Goal: Information Seeking & Learning: Learn about a topic

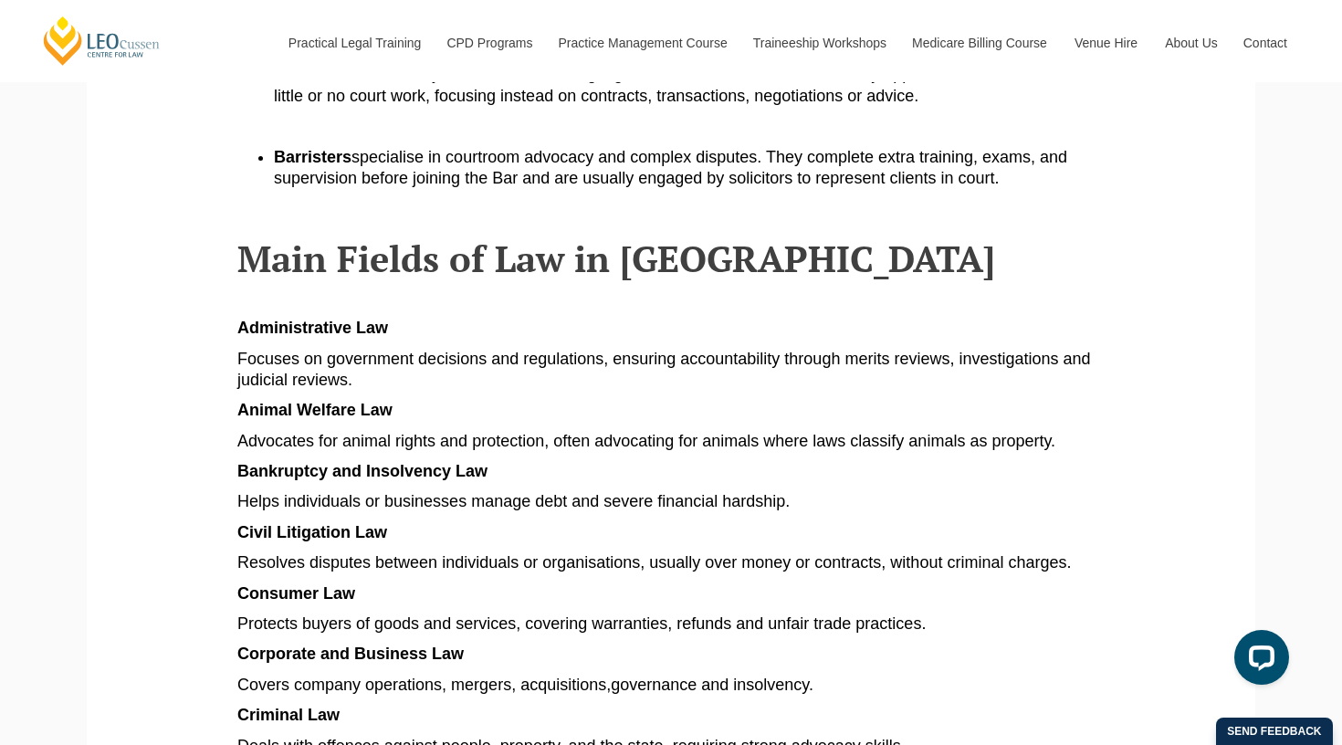
scroll to position [804, 0]
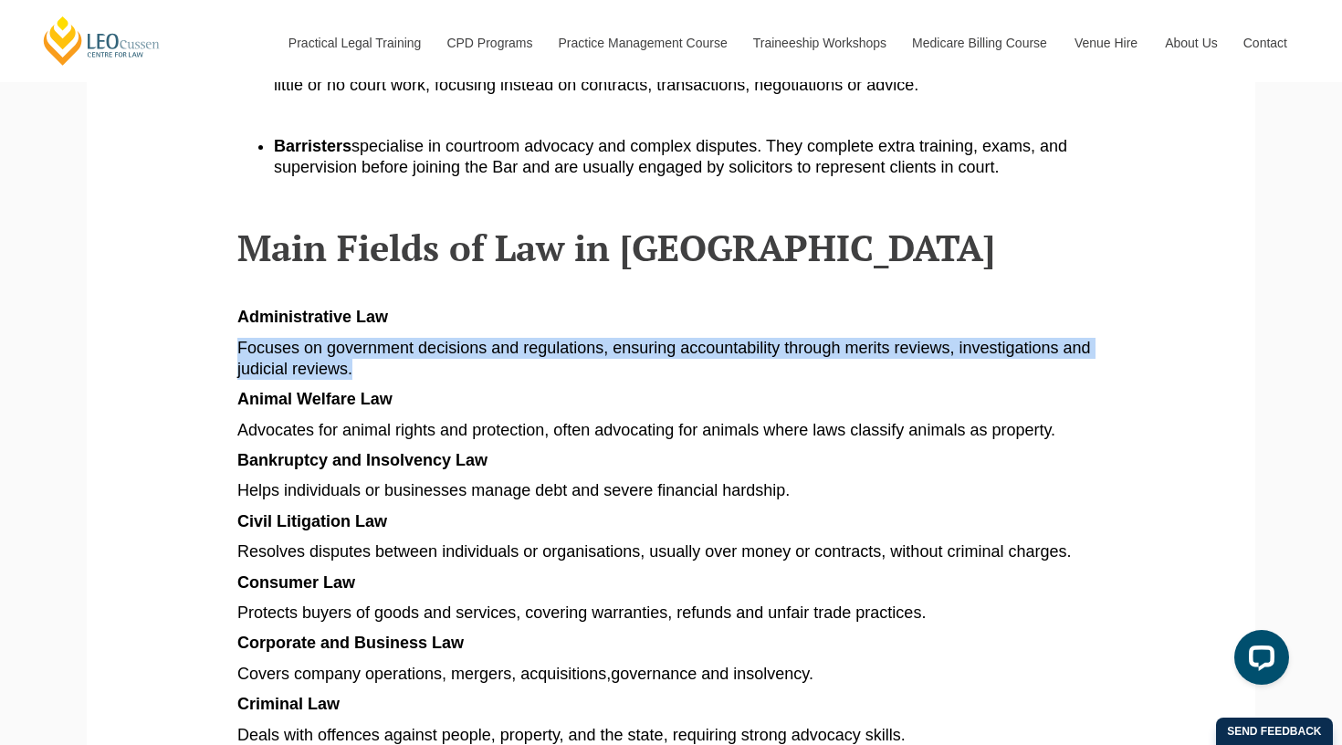
drag, startPoint x: 397, startPoint y: 323, endPoint x: 381, endPoint y: 357, distance: 37.6
click at [381, 357] on p "Focuses on government decisions and regulations, ensuring accountability throug…" at bounding box center [670, 359] width 867 height 43
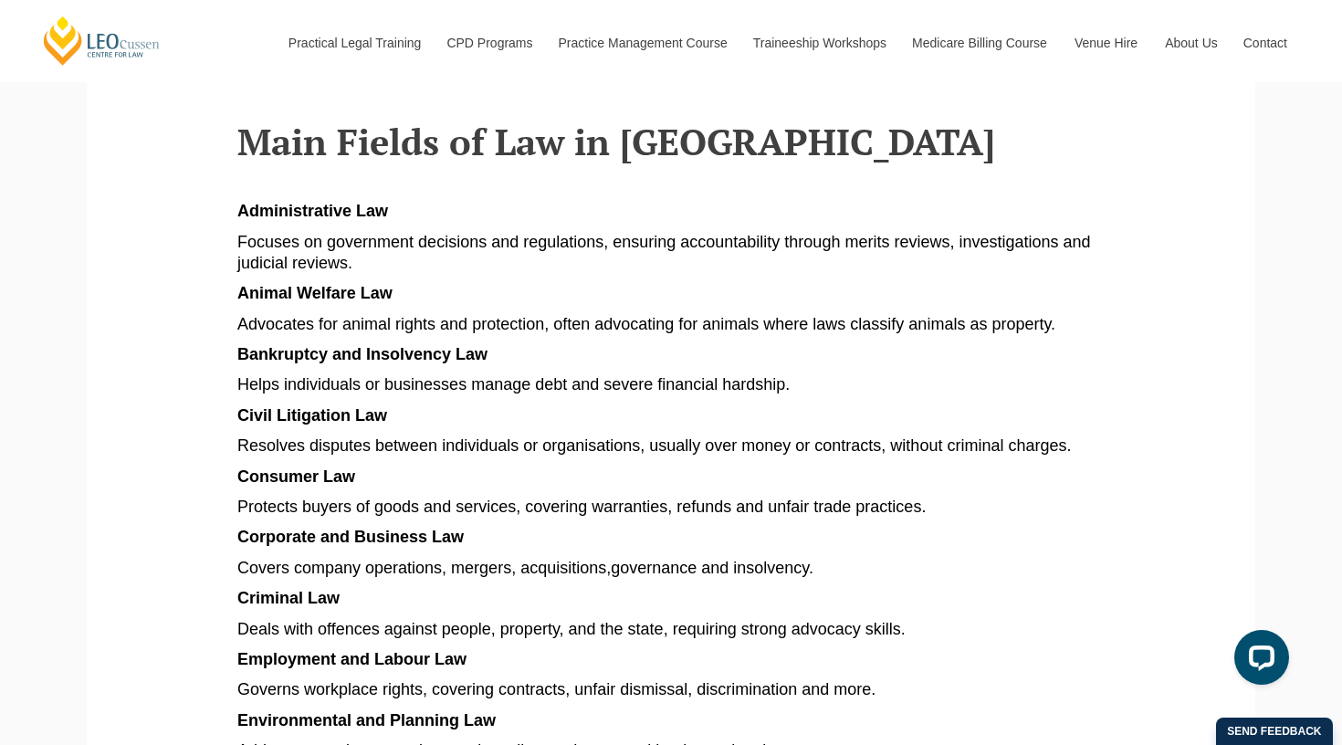
scroll to position [919, 0]
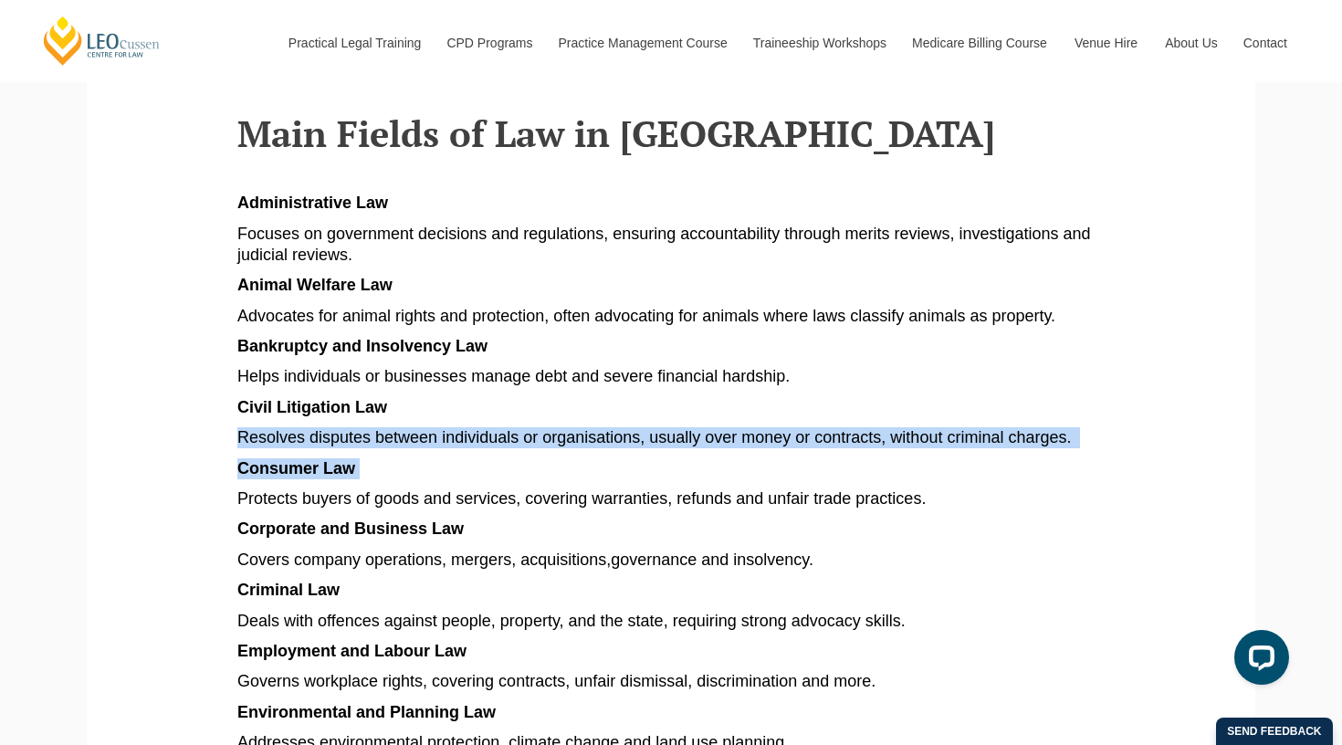
drag, startPoint x: 482, startPoint y: 405, endPoint x: 483, endPoint y: 462, distance: 56.6
click at [483, 462] on article "Explore different types of law in [GEOGRAPHIC_DATA], from criminal and family t…" at bounding box center [670, 672] width 867 height 2355
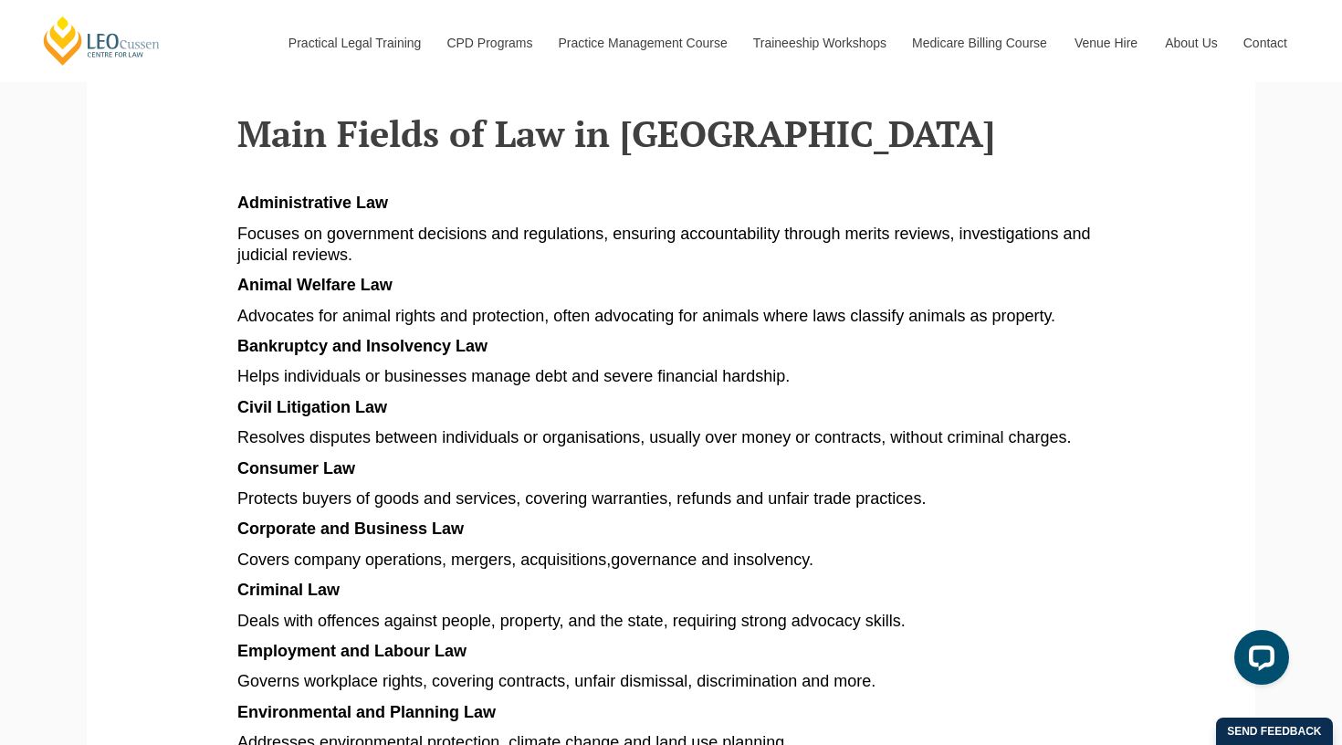
click at [486, 466] on p "Consumer Law" at bounding box center [670, 468] width 867 height 21
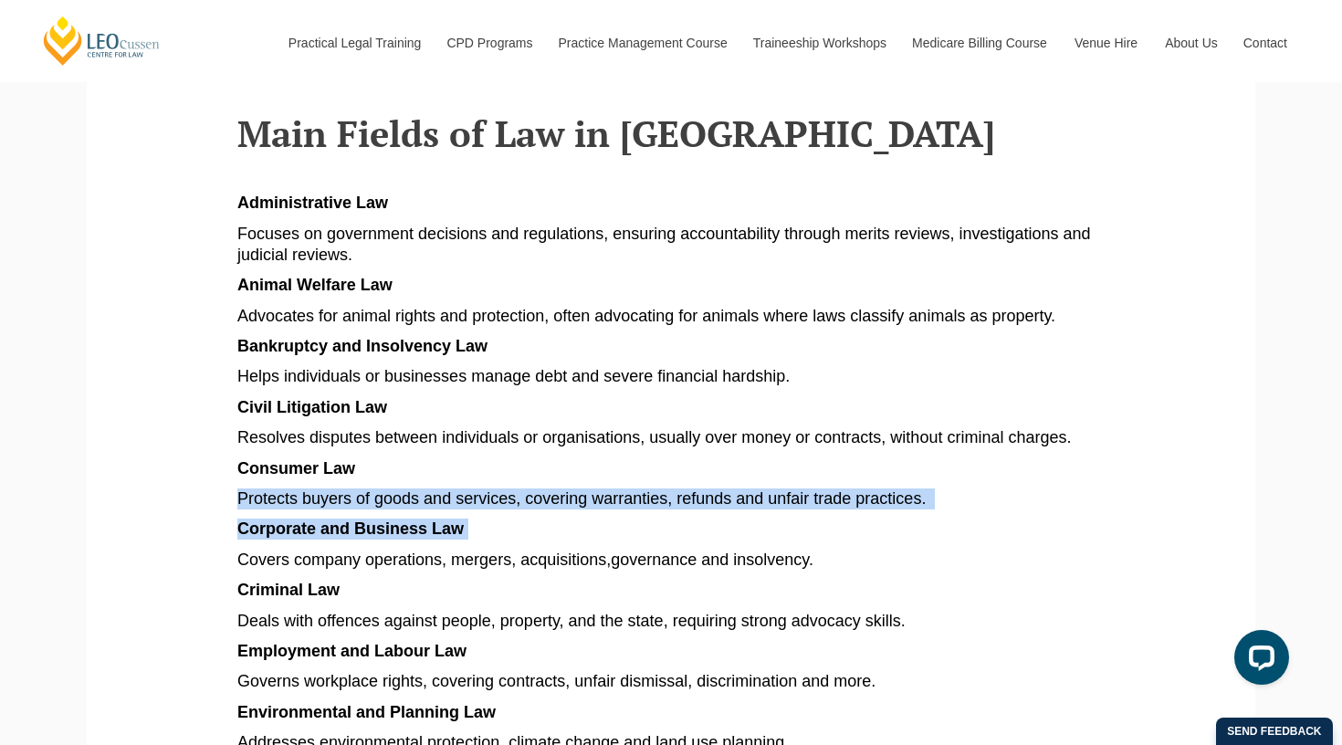
drag, startPoint x: 485, startPoint y: 464, endPoint x: 491, endPoint y: 508, distance: 44.3
click at [491, 508] on article "Explore different types of law in [GEOGRAPHIC_DATA], from criminal and family t…" at bounding box center [670, 672] width 867 height 2355
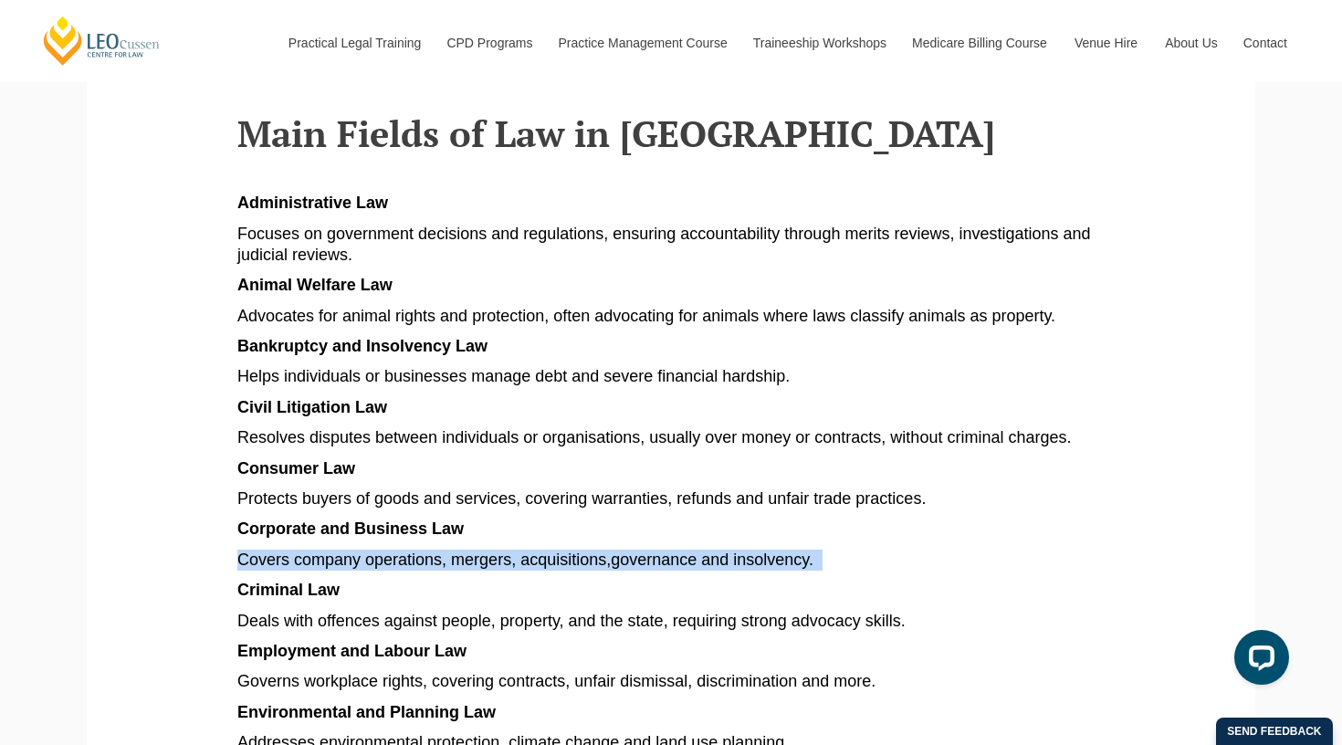
drag, startPoint x: 503, startPoint y: 533, endPoint x: 483, endPoint y: 565, distance: 37.7
click at [496, 565] on article "Explore different types of law in [GEOGRAPHIC_DATA], from criminal and family t…" at bounding box center [670, 672] width 867 height 2355
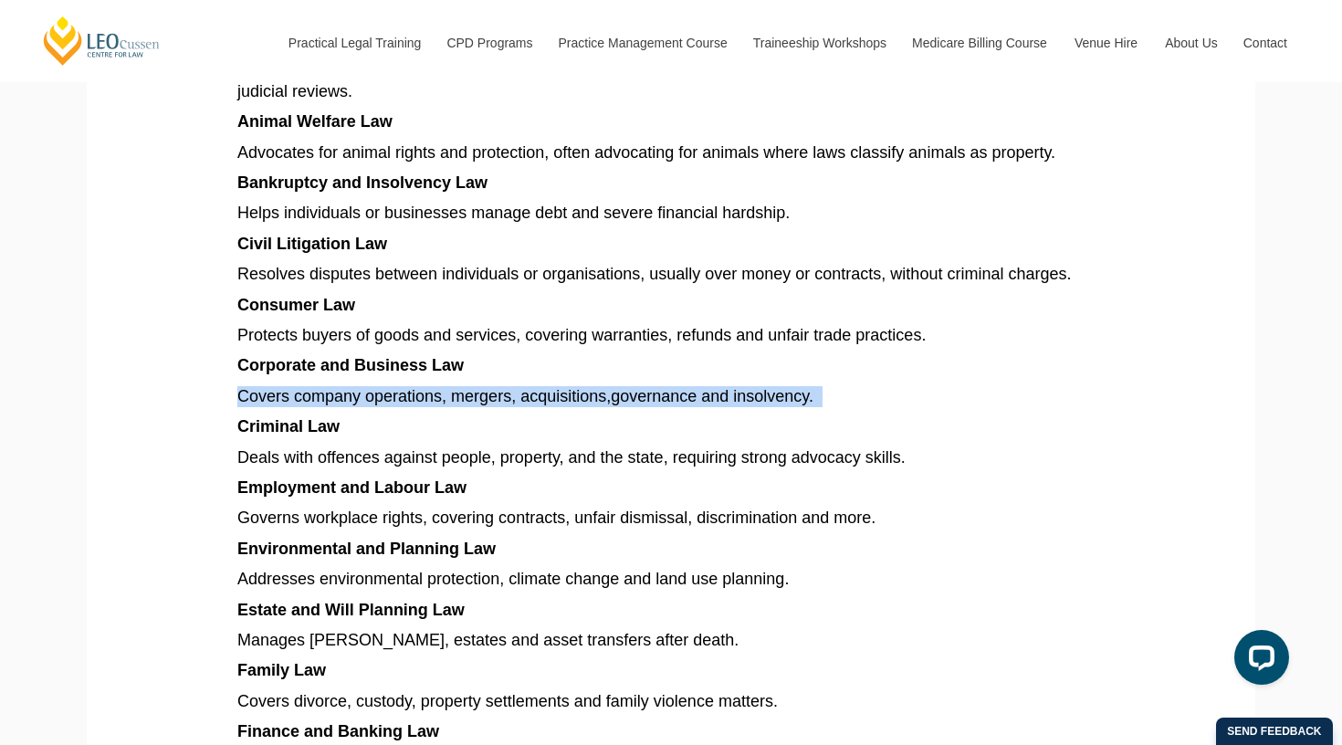
scroll to position [1086, 0]
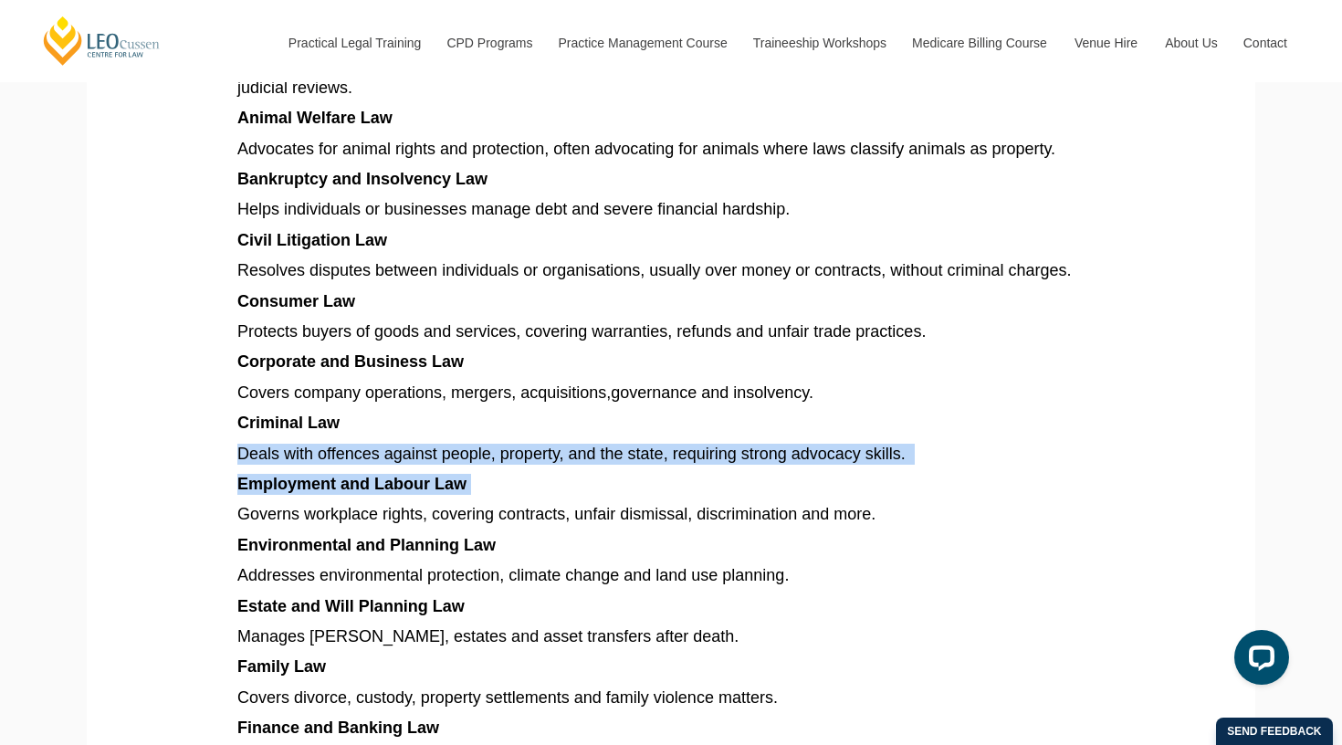
drag, startPoint x: 530, startPoint y: 415, endPoint x: 530, endPoint y: 473, distance: 58.4
click at [530, 473] on article "Explore different types of law in [GEOGRAPHIC_DATA], from criminal and family t…" at bounding box center [670, 505] width 867 height 2355
click at [531, 483] on p "Employment and Labour Law" at bounding box center [670, 484] width 867 height 21
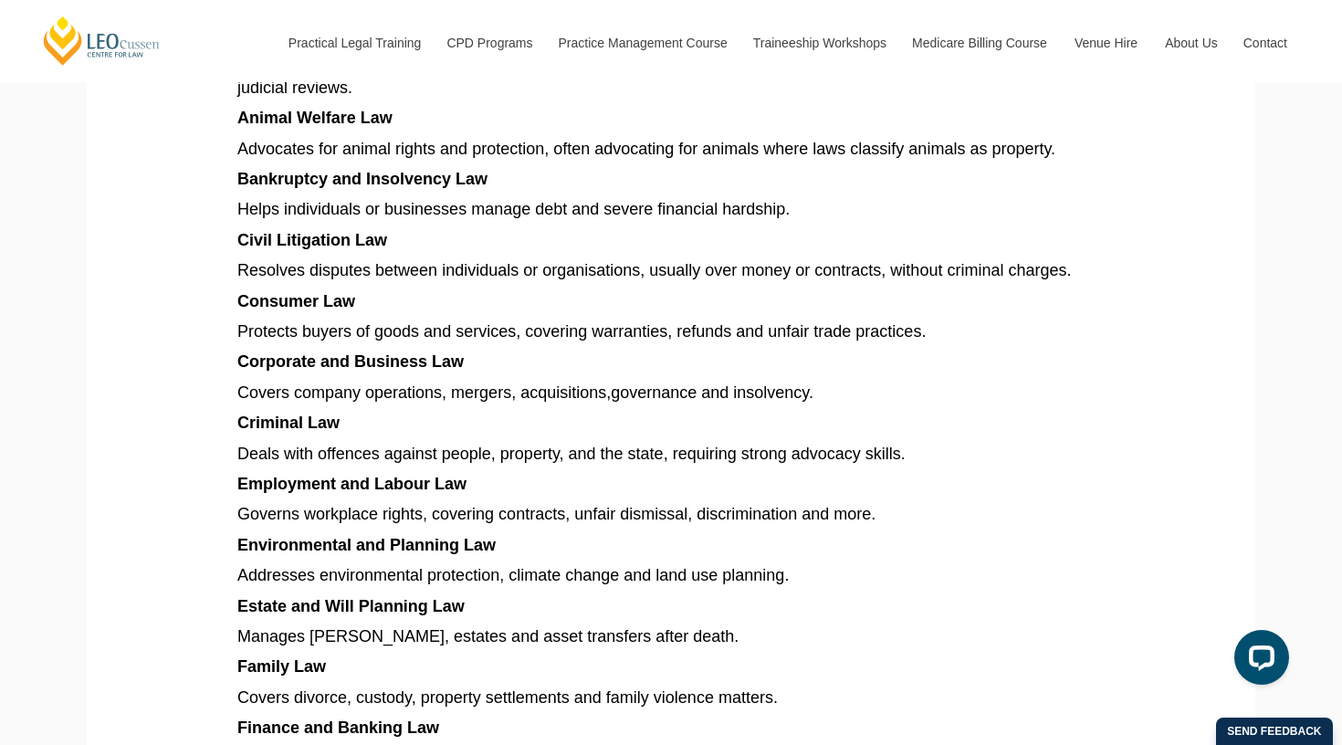
click at [533, 474] on p "Employment and Labour Law" at bounding box center [670, 484] width 867 height 21
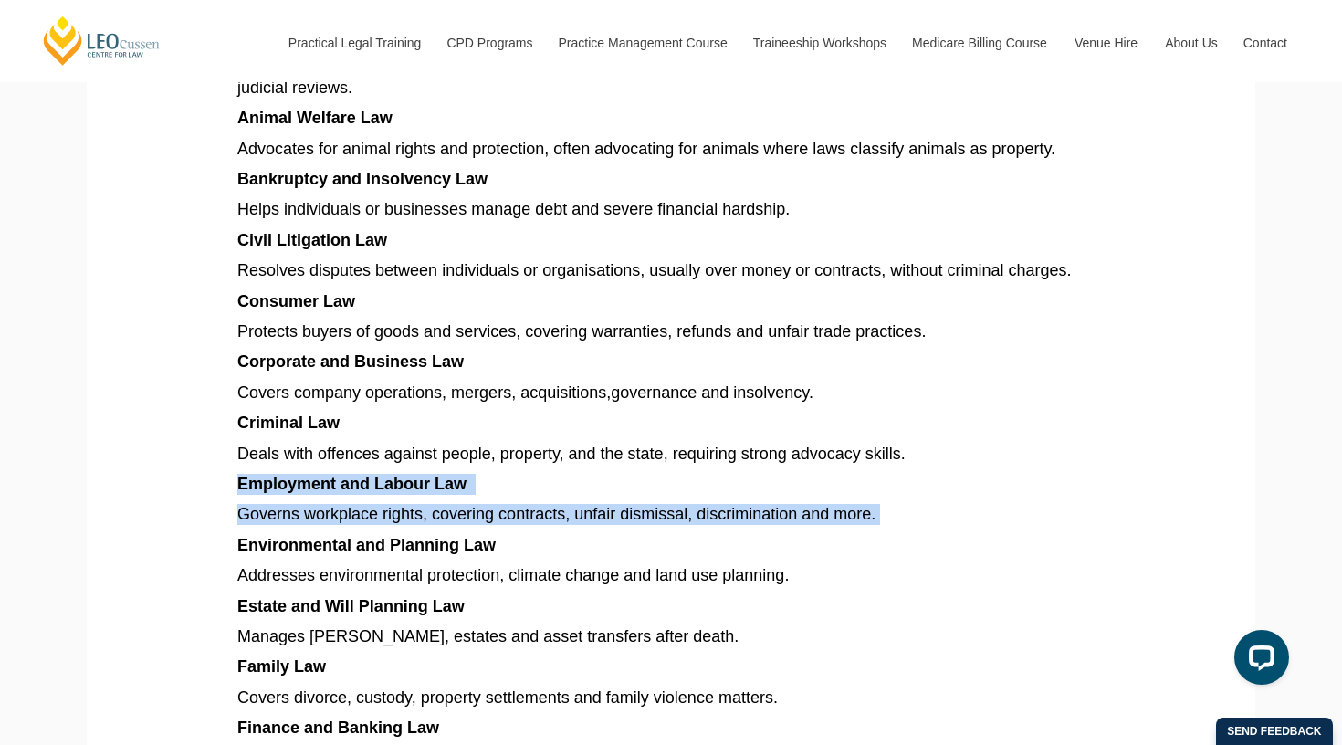
drag, startPoint x: 533, startPoint y: 464, endPoint x: 528, endPoint y: 499, distance: 35.1
click at [528, 499] on article "Explore different types of law in [GEOGRAPHIC_DATA], from criminal and family t…" at bounding box center [670, 505] width 867 height 2355
click at [528, 505] on span "Governs workplace rights, covering contracts, unfair dismissal, discrimination …" at bounding box center [556, 514] width 638 height 18
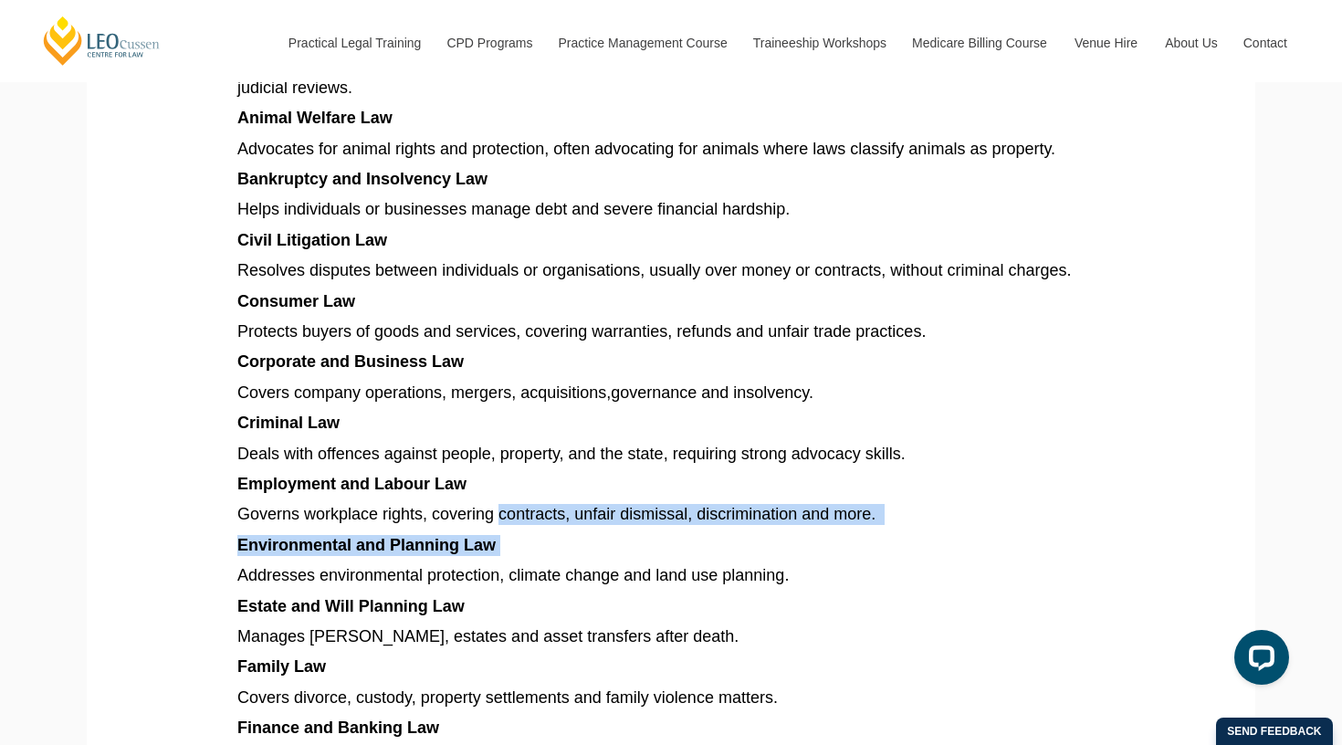
drag, startPoint x: 528, startPoint y: 499, endPoint x: 520, endPoint y: 539, distance: 40.8
click at [520, 540] on article "Explore different types of law in [GEOGRAPHIC_DATA], from criminal and family t…" at bounding box center [670, 505] width 867 height 2355
click at [520, 539] on p "Environmental and Planning Law" at bounding box center [670, 545] width 867 height 21
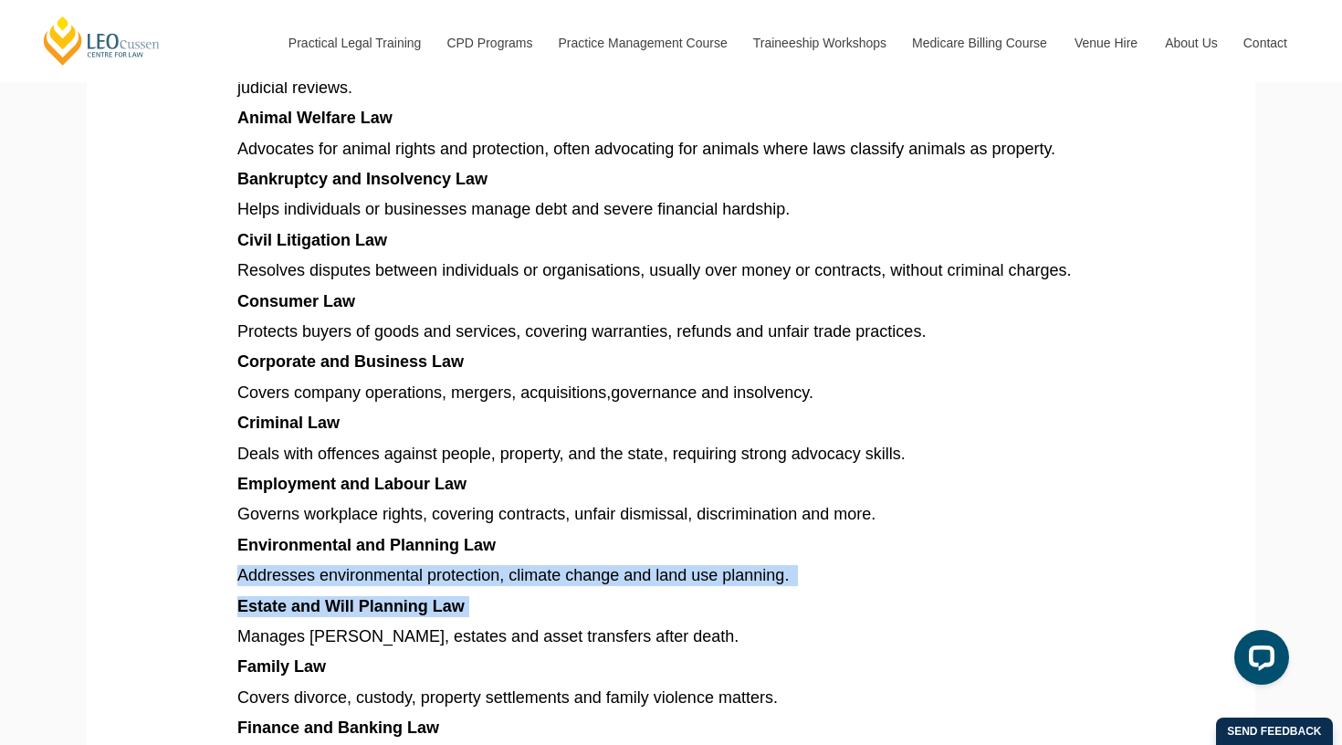
drag, startPoint x: 520, startPoint y: 539, endPoint x: 519, endPoint y: 586, distance: 47.5
click at [520, 586] on article "Explore different types of law in [GEOGRAPHIC_DATA], from criminal and family t…" at bounding box center [670, 505] width 867 height 2355
drag, startPoint x: 539, startPoint y: 570, endPoint x: 541, endPoint y: 594, distance: 24.8
click at [541, 594] on article "Explore different types of law in [GEOGRAPHIC_DATA], from criminal and family t…" at bounding box center [670, 505] width 867 height 2355
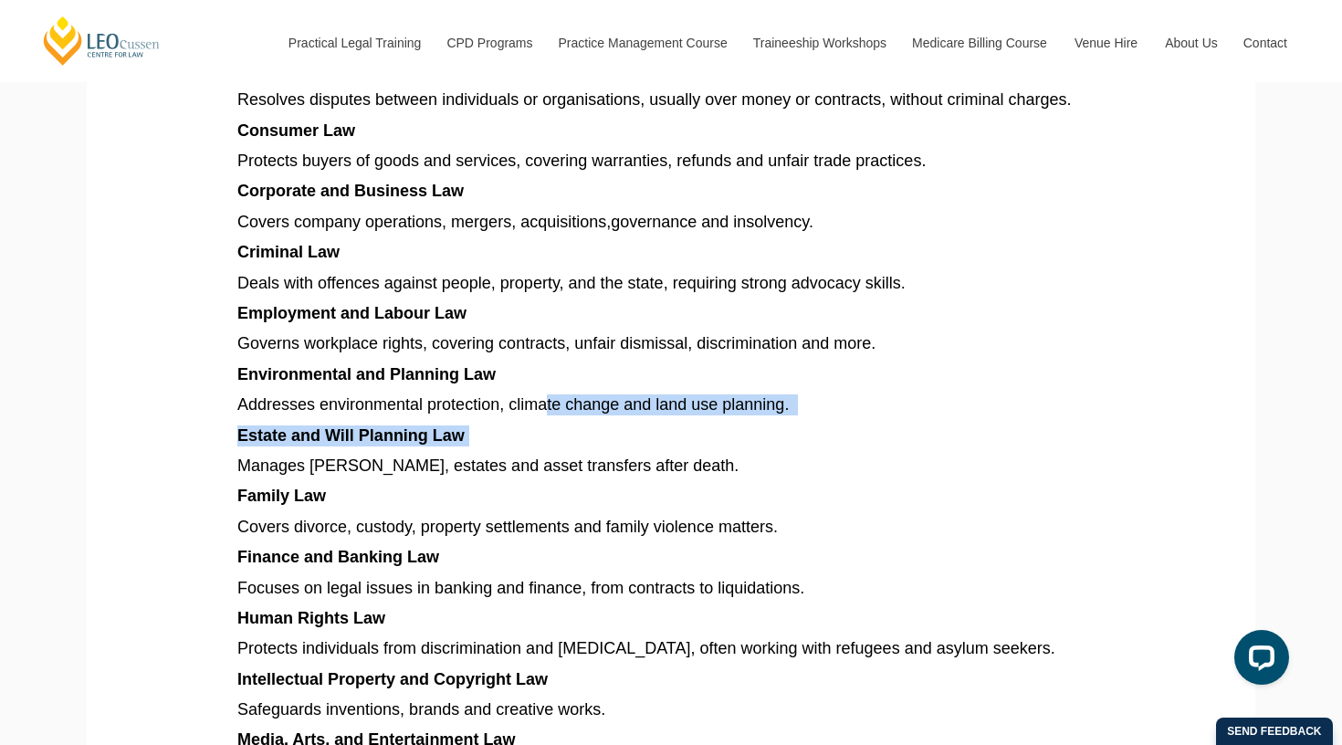
scroll to position [1310, 0]
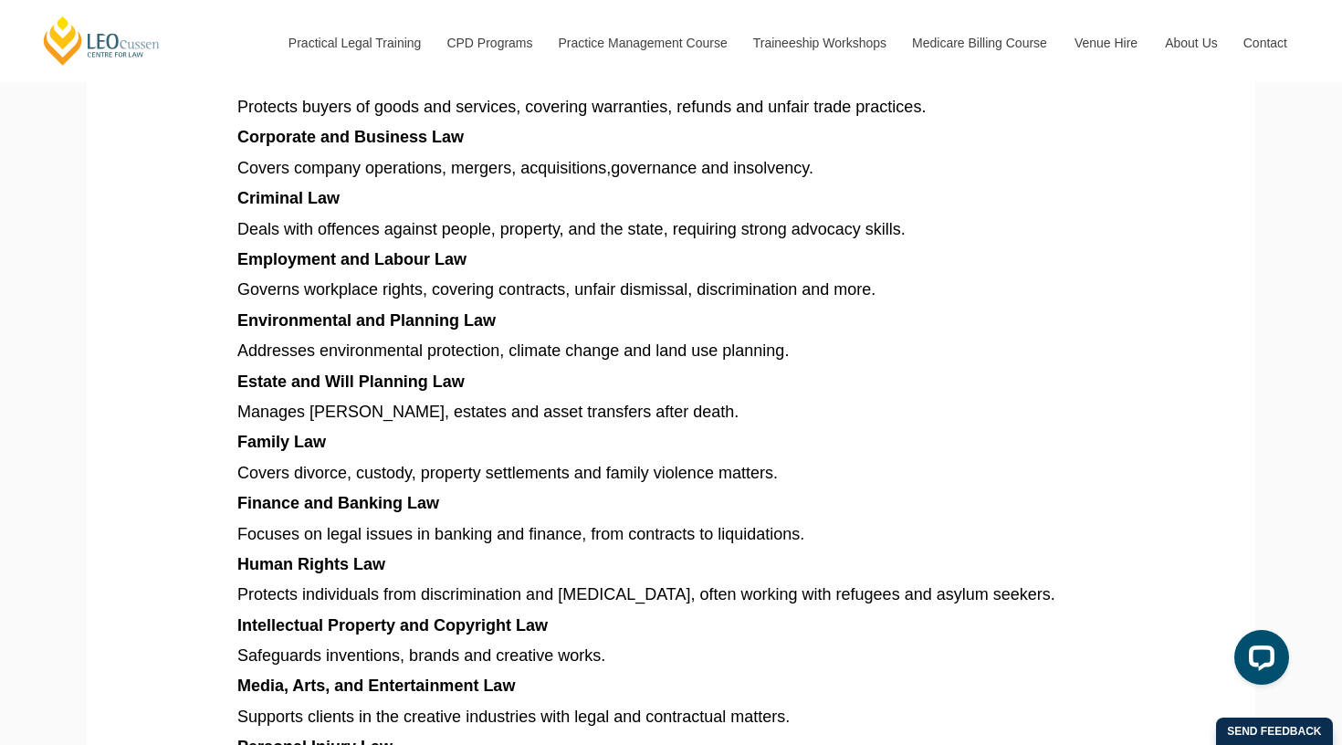
drag, startPoint x: 575, startPoint y: 444, endPoint x: 604, endPoint y: 433, distance: 30.4
click at [604, 433] on article "Explore different types of law in [GEOGRAPHIC_DATA], from criminal and family t…" at bounding box center [670, 280] width 867 height 2355
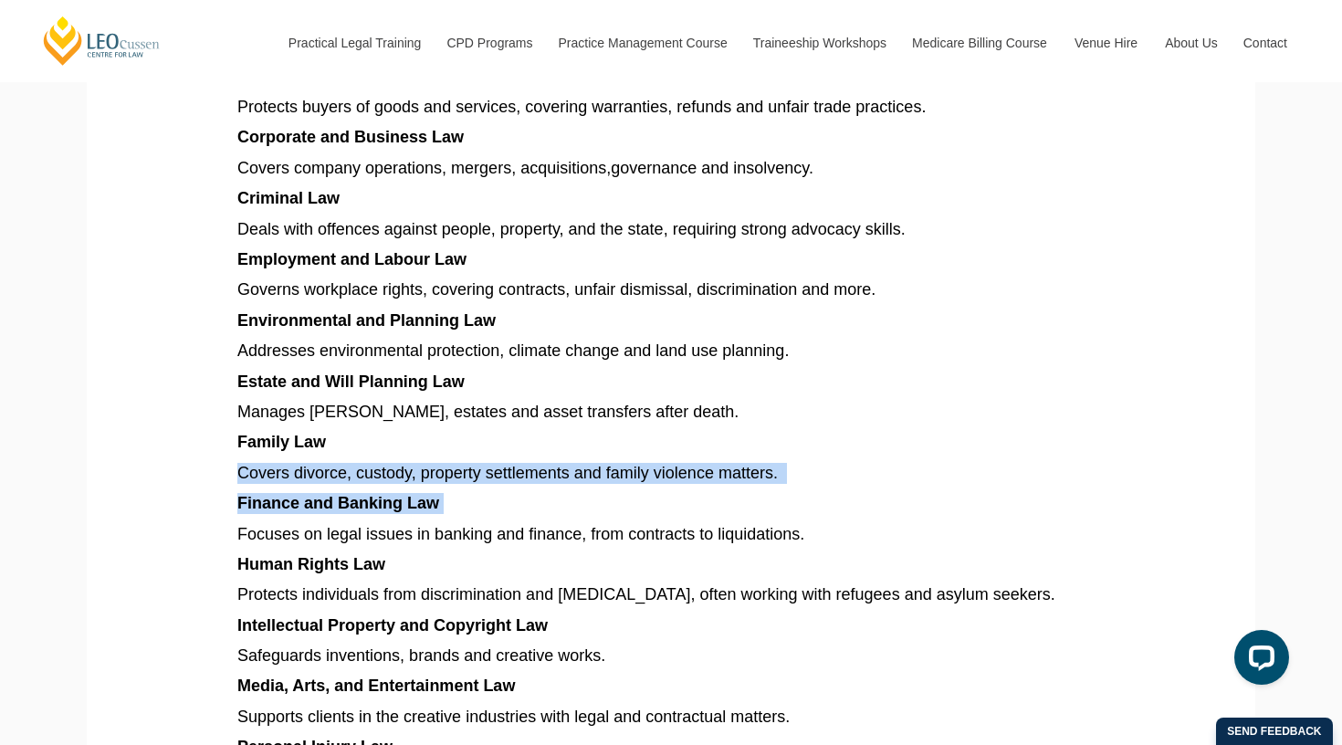
drag, startPoint x: 630, startPoint y: 422, endPoint x: 664, endPoint y: 491, distance: 77.2
click at [666, 491] on article "Explore different types of law in [GEOGRAPHIC_DATA], from criminal and family t…" at bounding box center [670, 280] width 867 height 2355
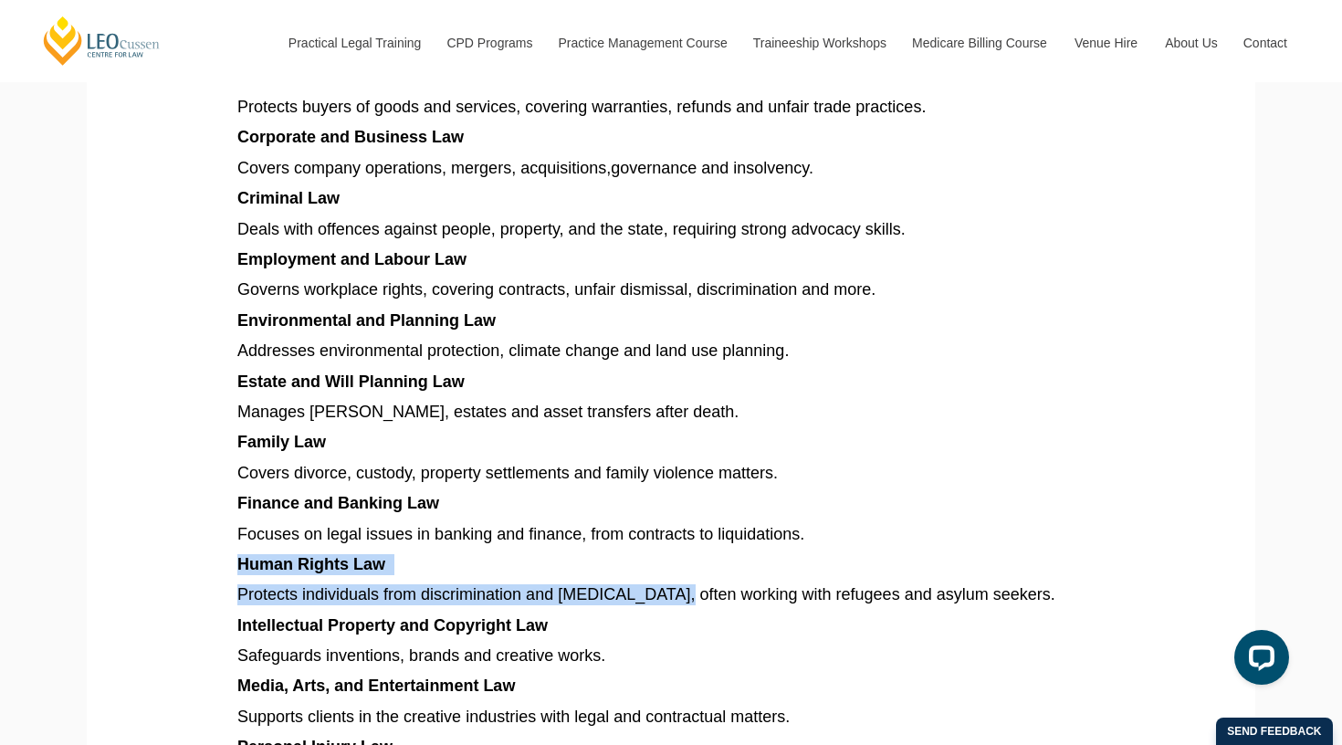
drag, startPoint x: 664, startPoint y: 538, endPoint x: 655, endPoint y: 584, distance: 47.5
click at [655, 584] on article "Explore different types of law in [GEOGRAPHIC_DATA], from criminal and family t…" at bounding box center [670, 280] width 867 height 2355
click at [655, 585] on span "Protects individuals from discrimination and [MEDICAL_DATA], often working with…" at bounding box center [646, 594] width 818 height 18
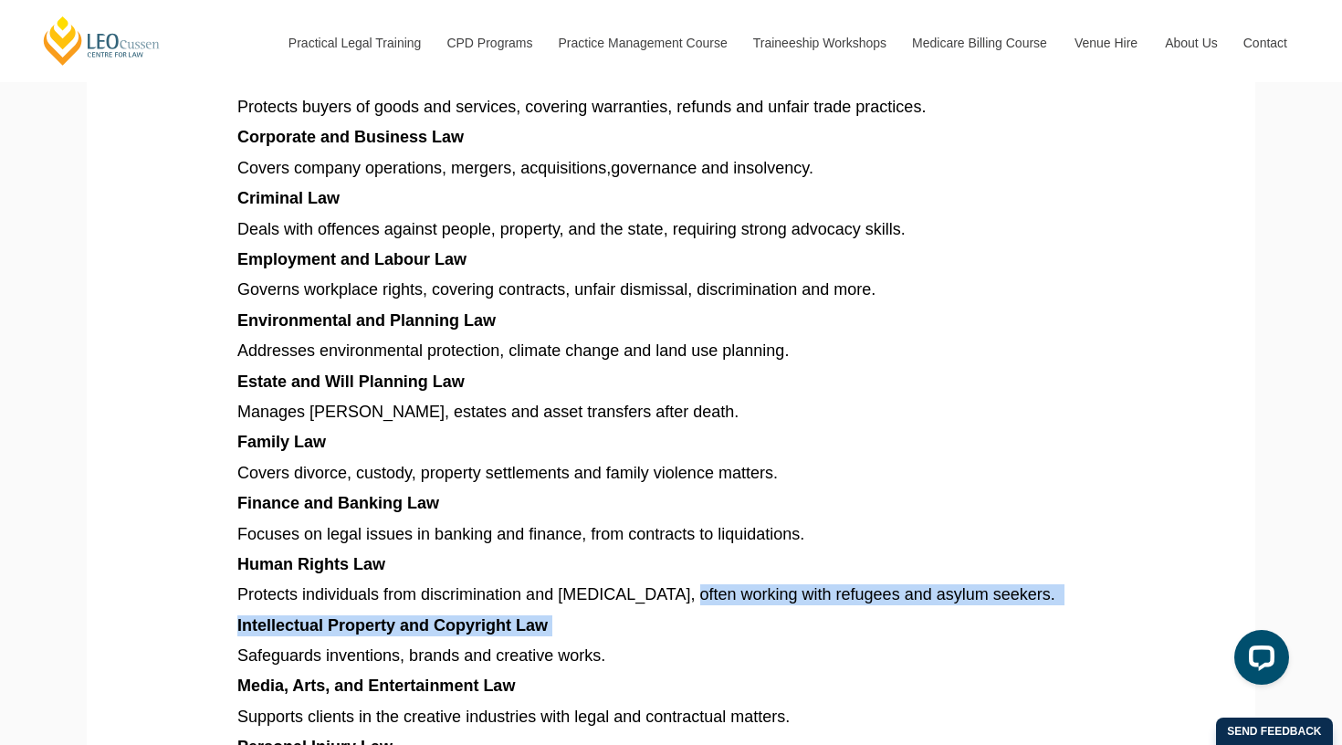
drag, startPoint x: 660, startPoint y: 584, endPoint x: 669, endPoint y: 604, distance: 21.2
click at [669, 604] on article "Explore different types of law in [GEOGRAPHIC_DATA], from criminal and family t…" at bounding box center [670, 280] width 867 height 2355
click at [666, 615] on p "Intellectual Property and Copyright Law" at bounding box center [670, 625] width 867 height 21
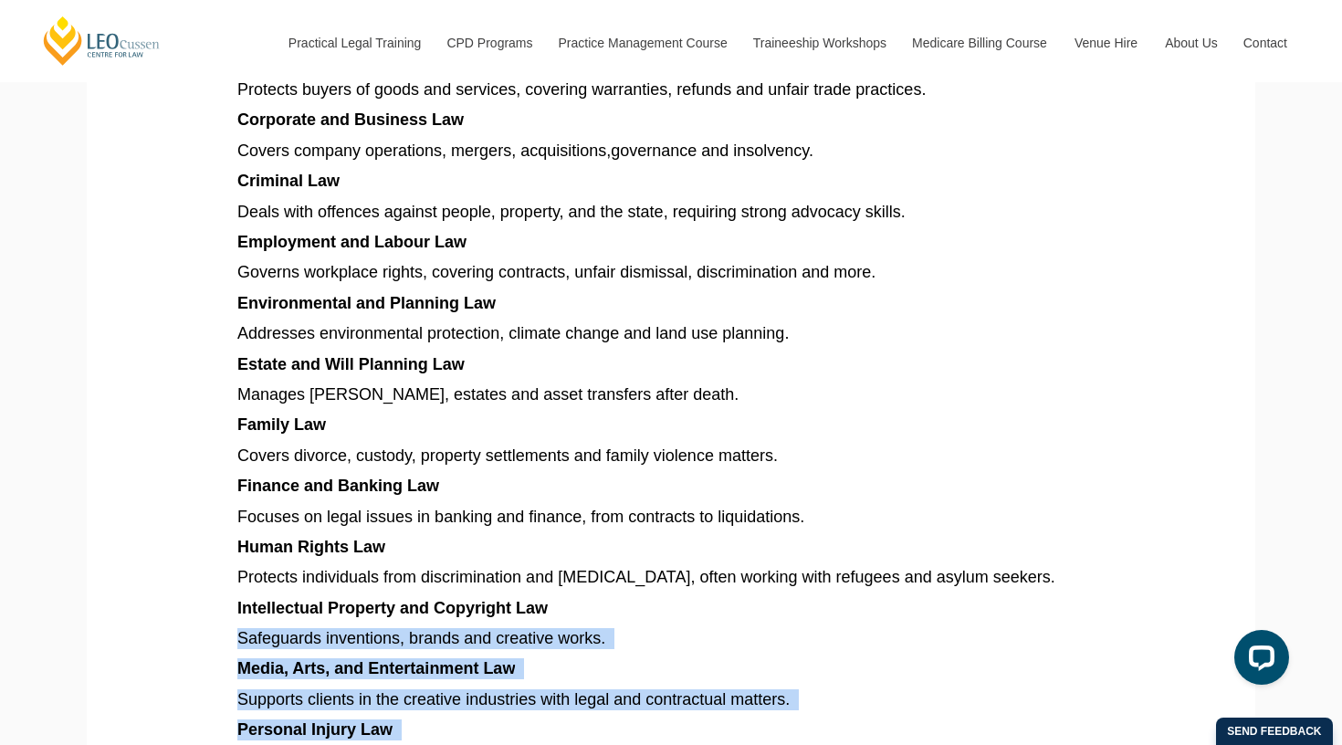
scroll to position [1362, 0]
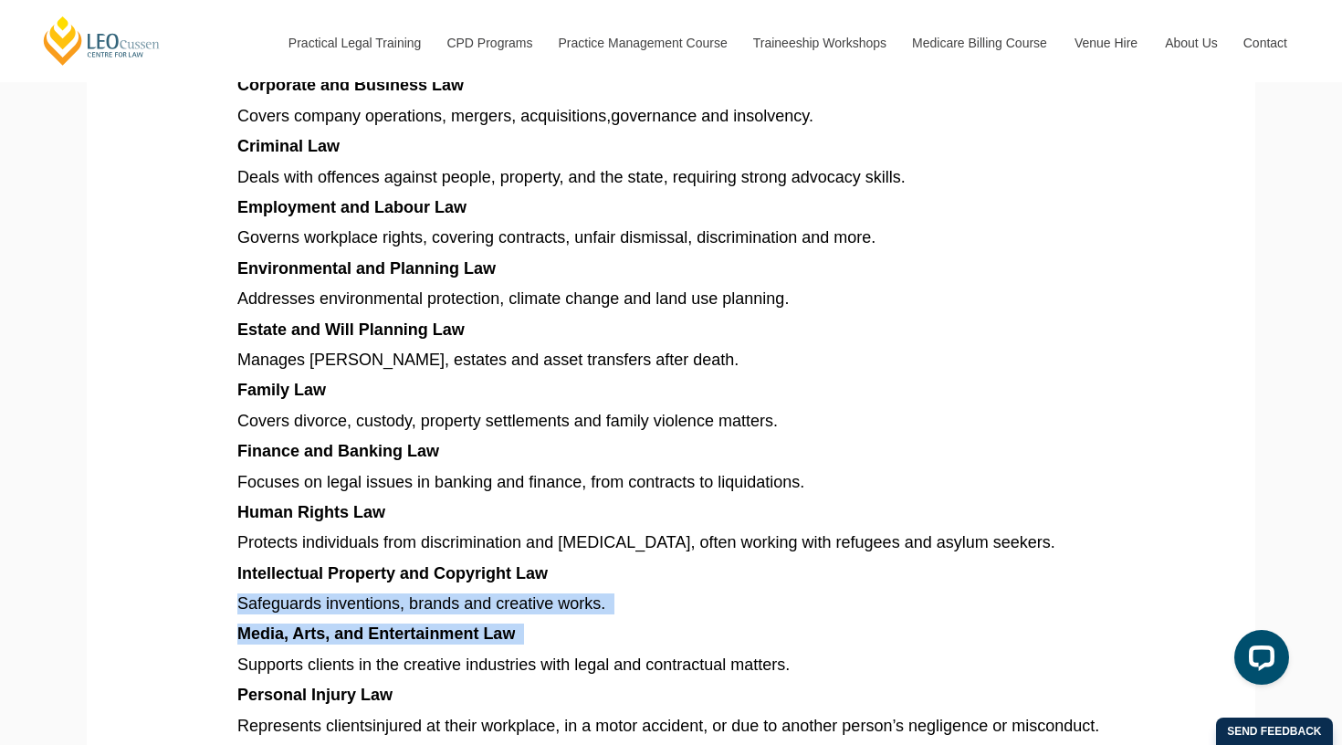
drag, startPoint x: 666, startPoint y: 744, endPoint x: 520, endPoint y: 630, distance: 185.4
click at [520, 630] on article "Explore different types of law in [GEOGRAPHIC_DATA], from criminal and family t…" at bounding box center [670, 228] width 867 height 2355
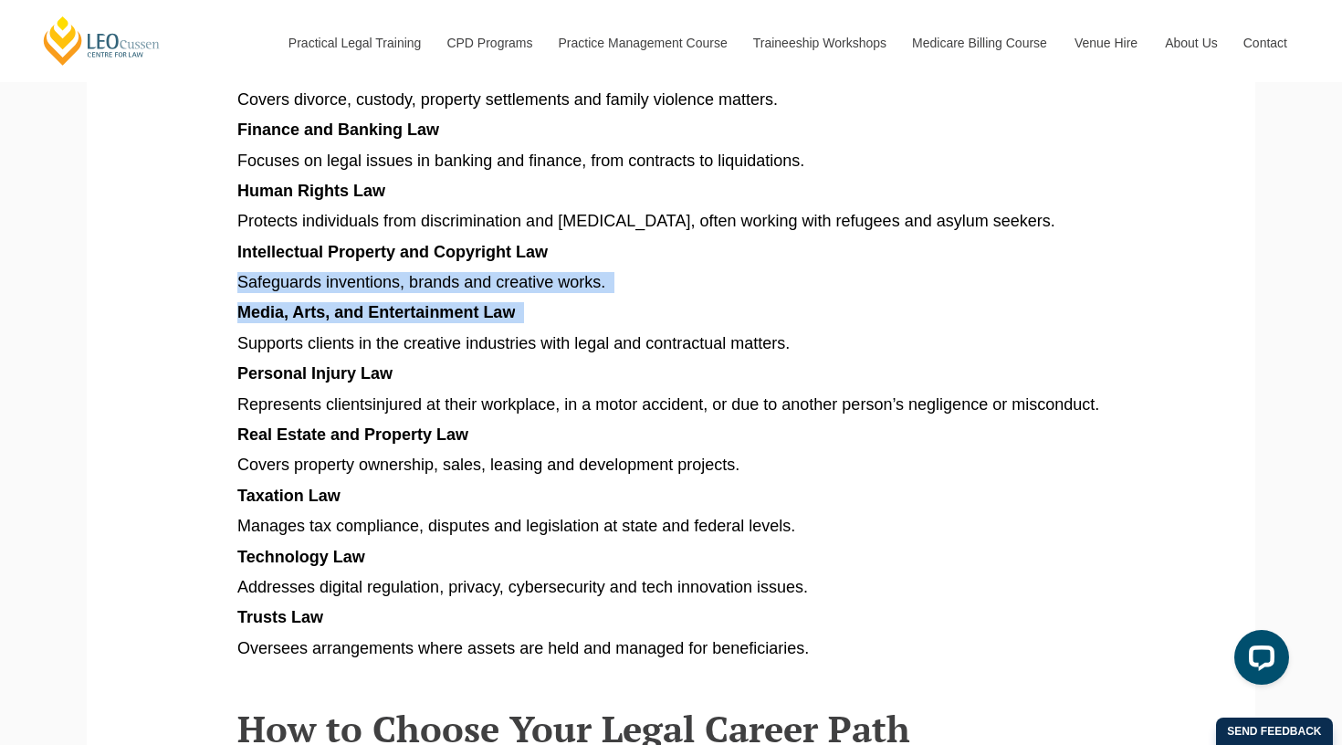
scroll to position [1686, 0]
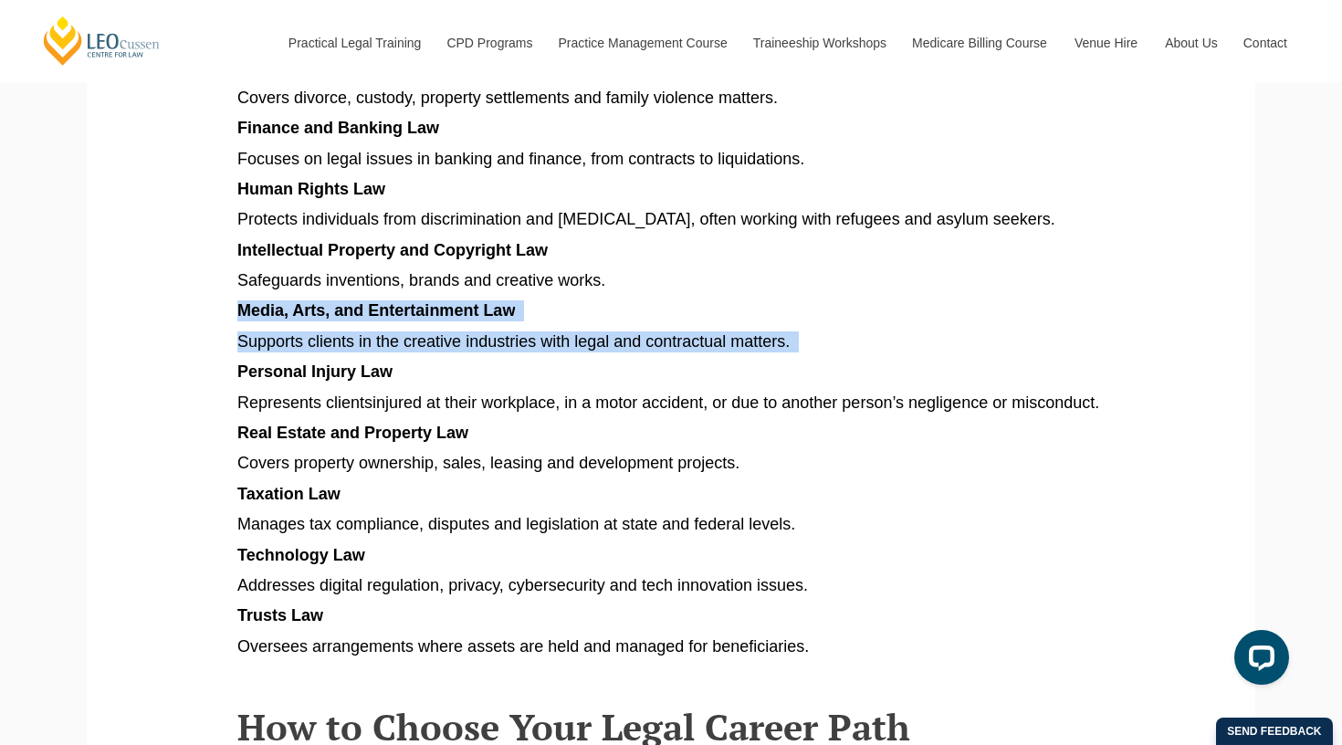
drag, startPoint x: 582, startPoint y: 345, endPoint x: 605, endPoint y: 274, distance: 75.1
click at [605, 274] on p "Safeguards inventions, brands and creative works." at bounding box center [670, 280] width 867 height 21
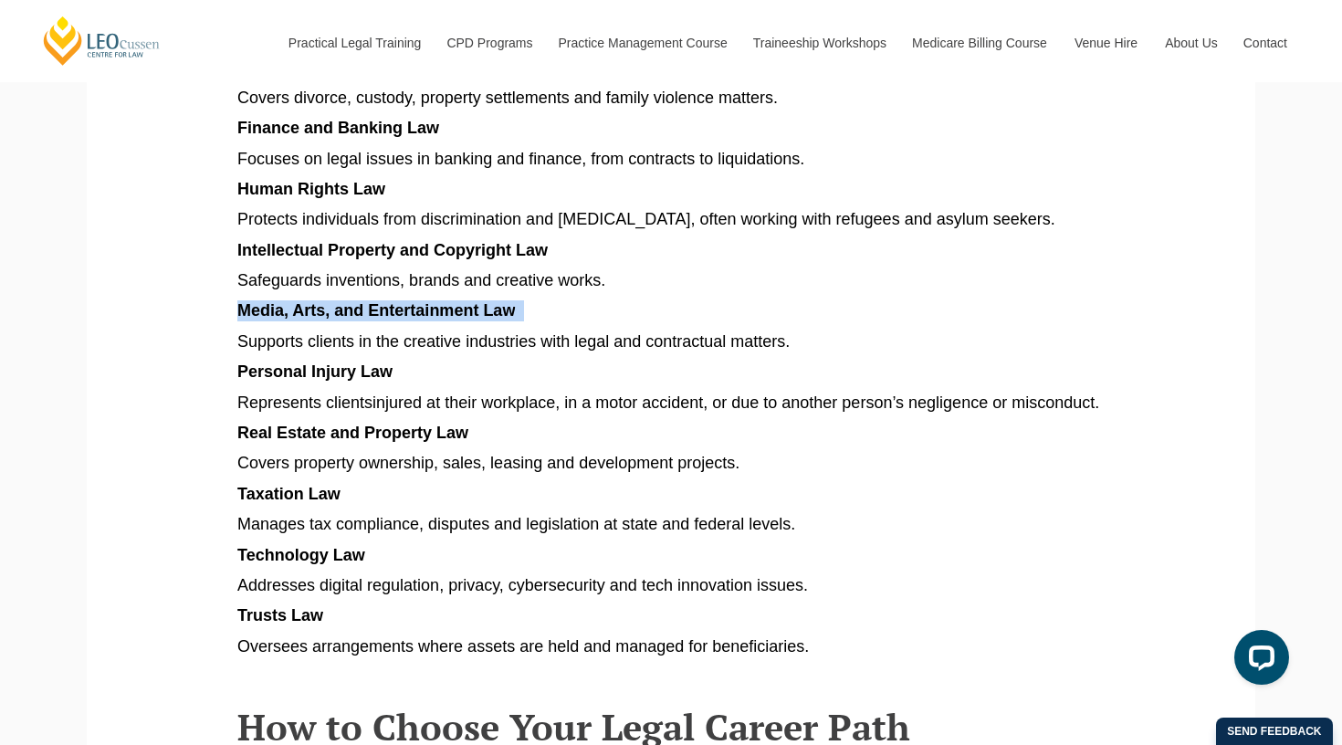
drag, startPoint x: 605, startPoint y: 274, endPoint x: 600, endPoint y: 308, distance: 34.2
